Goal: Task Accomplishment & Management: Use online tool/utility

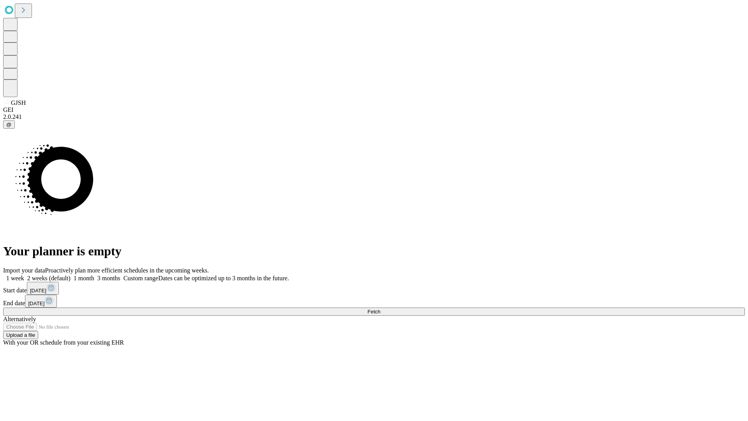
click at [380, 309] on span "Fetch" at bounding box center [373, 312] width 13 height 6
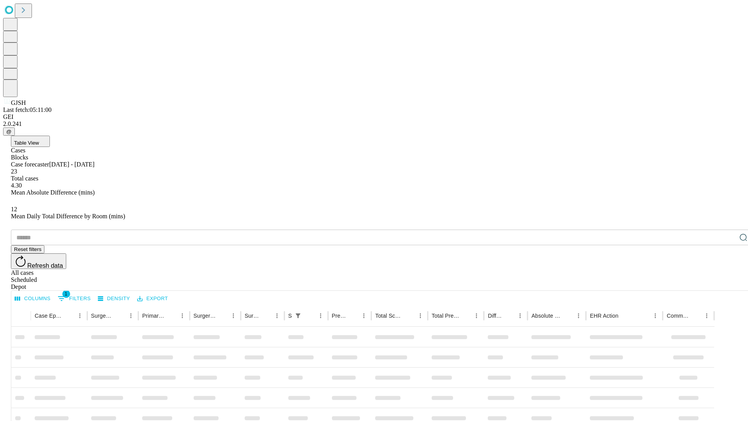
click at [728, 283] on div "Depot" at bounding box center [382, 286] width 742 height 7
